Goal: Task Accomplishment & Management: Manage account settings

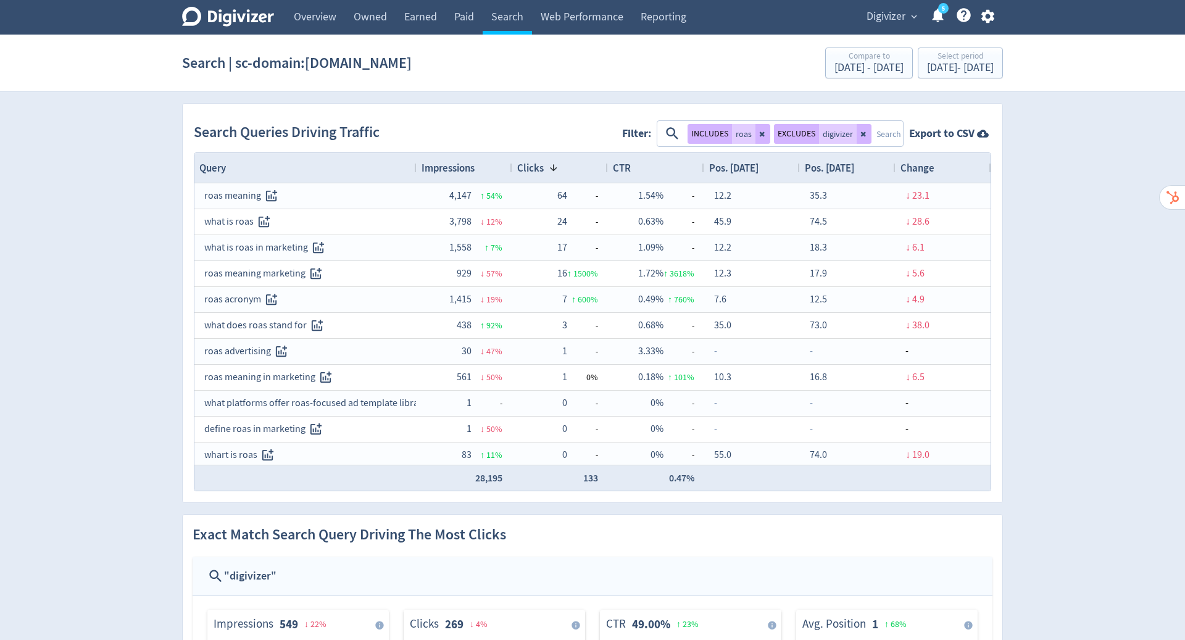
click at [985, 17] on icon "button" at bounding box center [988, 16] width 17 height 17
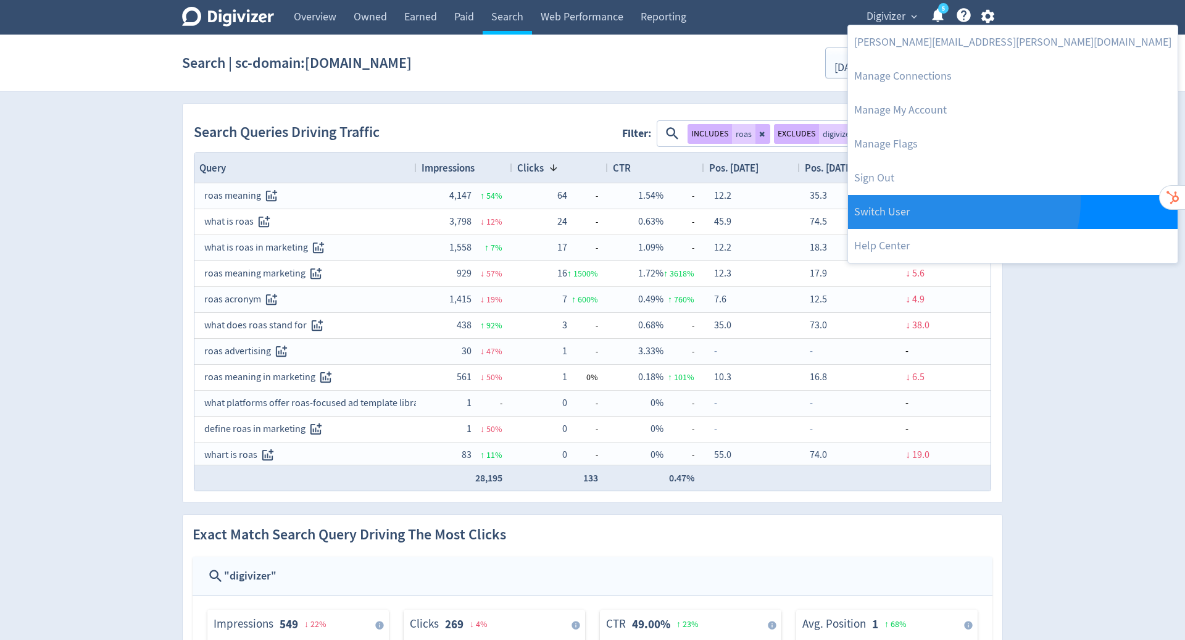
click at [962, 201] on link "Switch User" at bounding box center [1013, 212] width 330 height 34
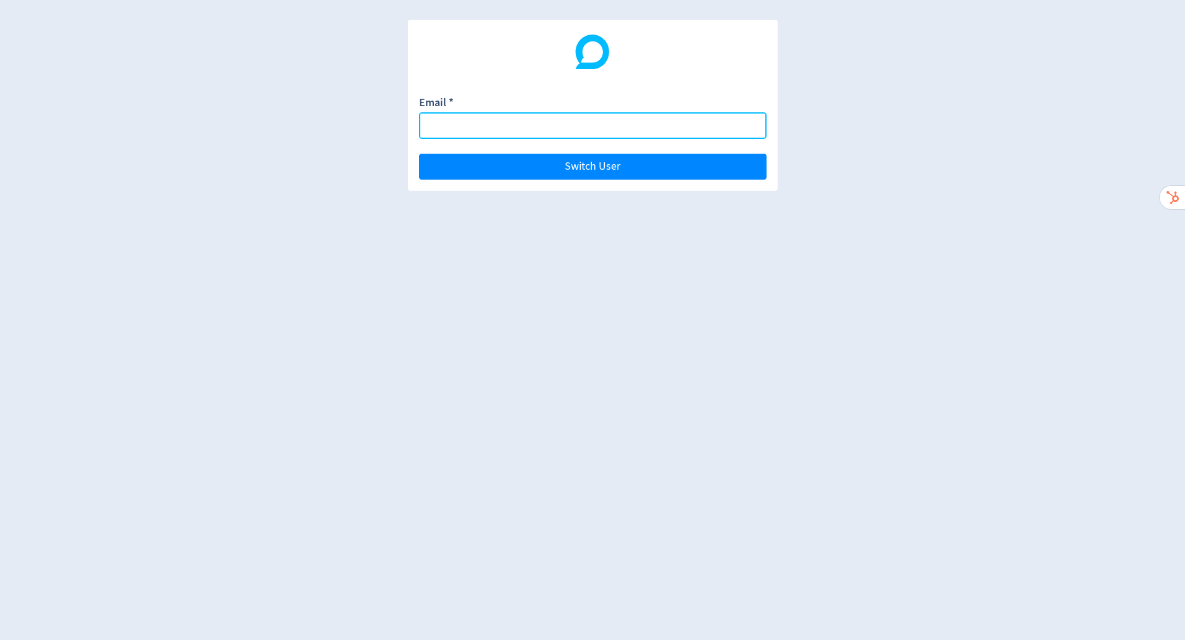
click at [565, 124] on input "Email *" at bounding box center [592, 125] width 347 height 27
paste input "[PERSON_NAME][EMAIL_ADDRESS][DOMAIN_NAME]"
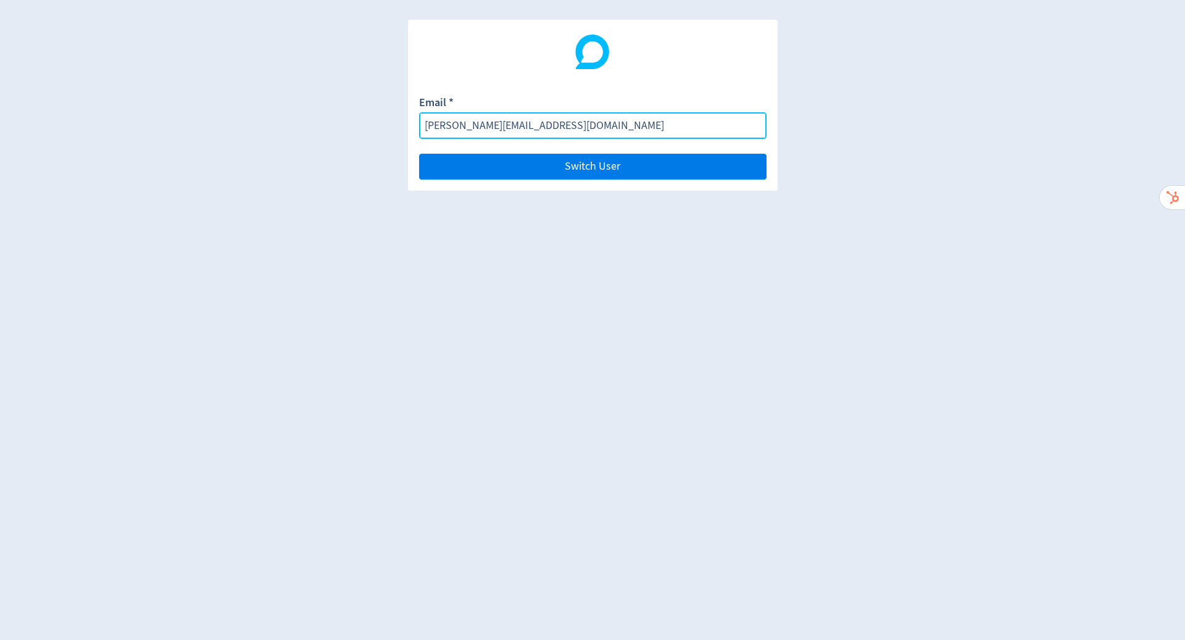
type input "[PERSON_NAME][EMAIL_ADDRESS][DOMAIN_NAME]"
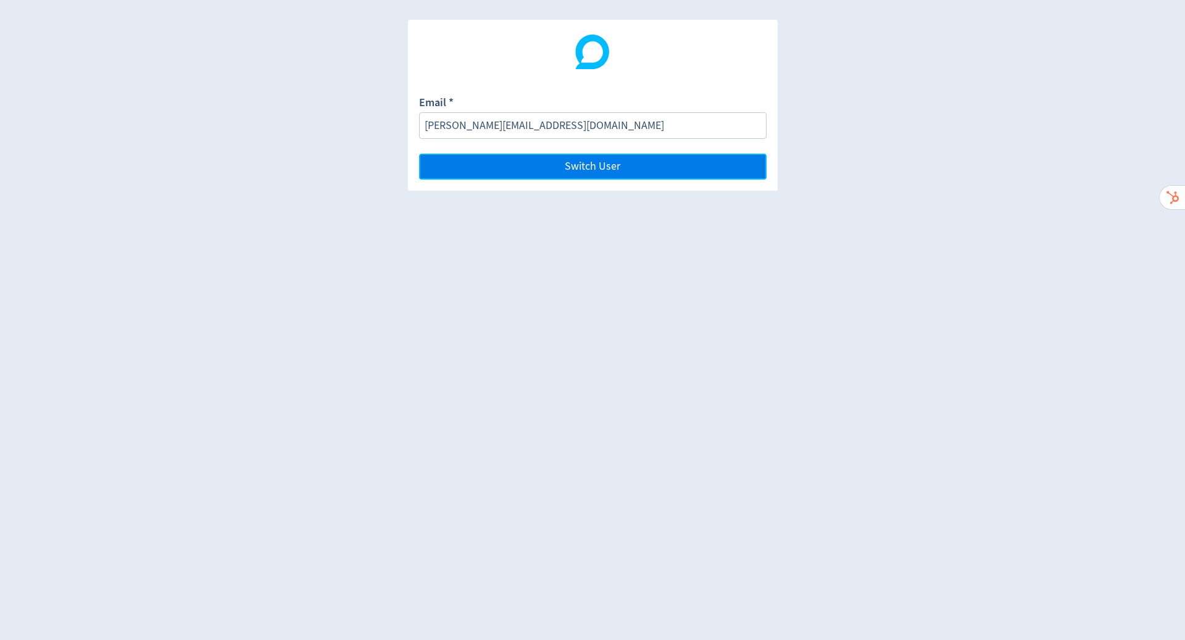
click at [590, 167] on span "Switch User" at bounding box center [593, 166] width 56 height 11
